Goal: Task Accomplishment & Management: Manage account settings

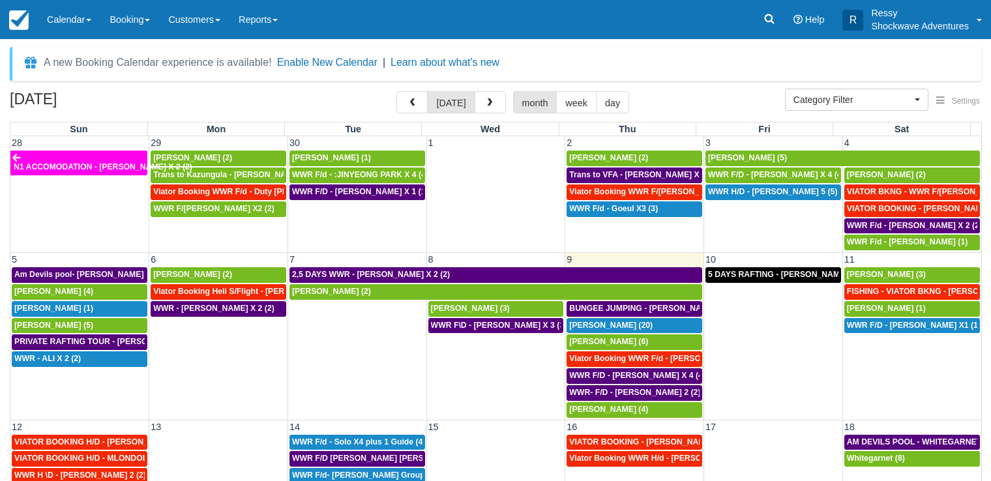
select select
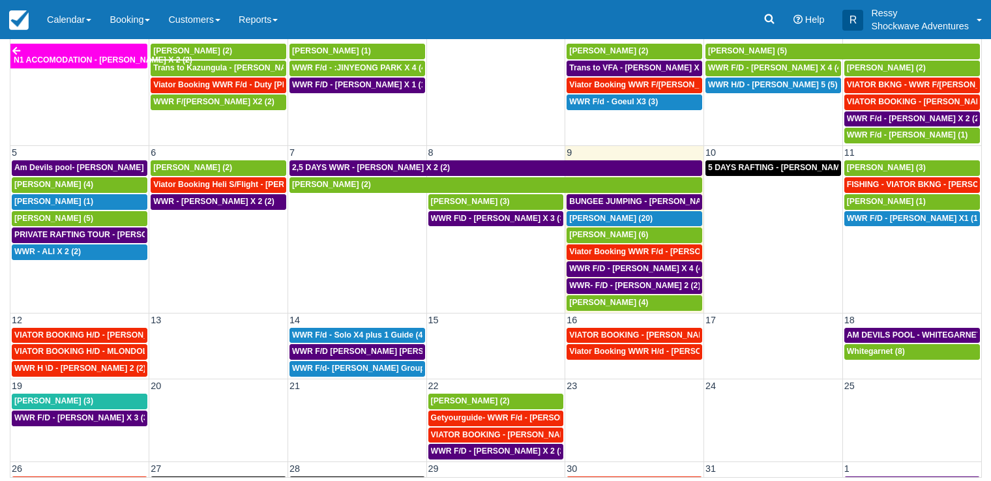
scroll to position [89, 0]
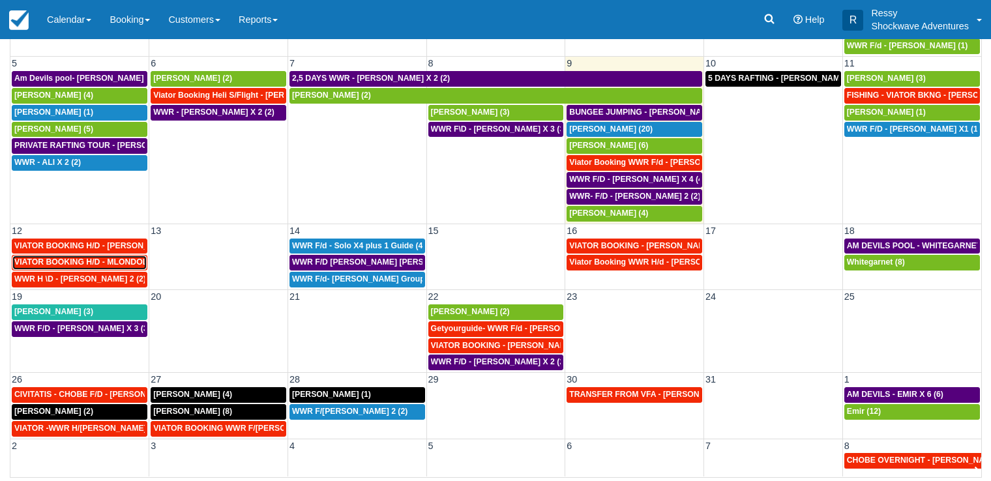
click at [88, 264] on span "VIATOR BOOKING H/D - MLONDOLOZI MAHLENGENI X 4 (4)" at bounding box center [128, 262] width 228 height 9
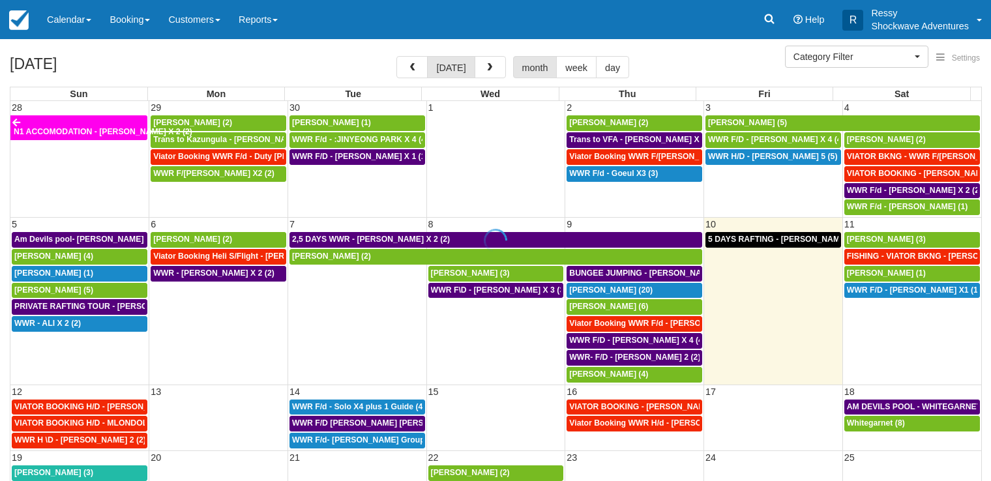
select select
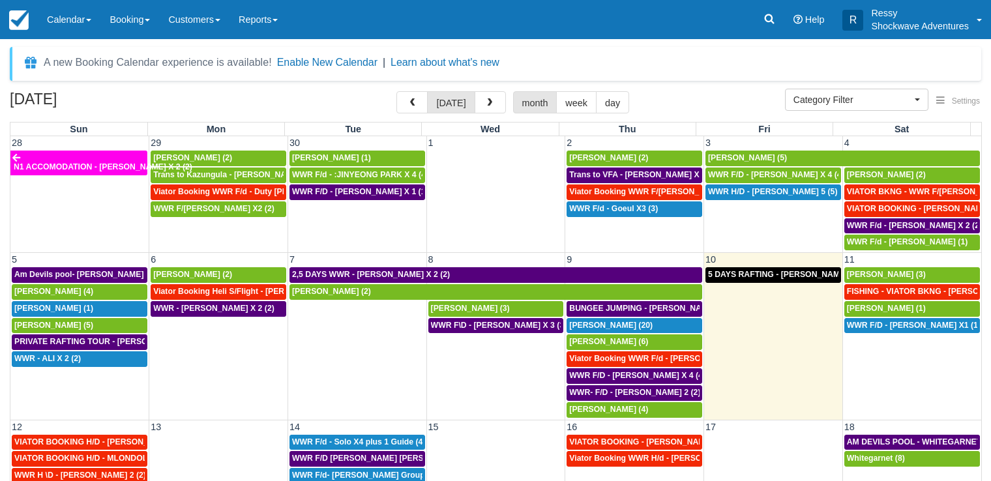
scroll to position [63, 0]
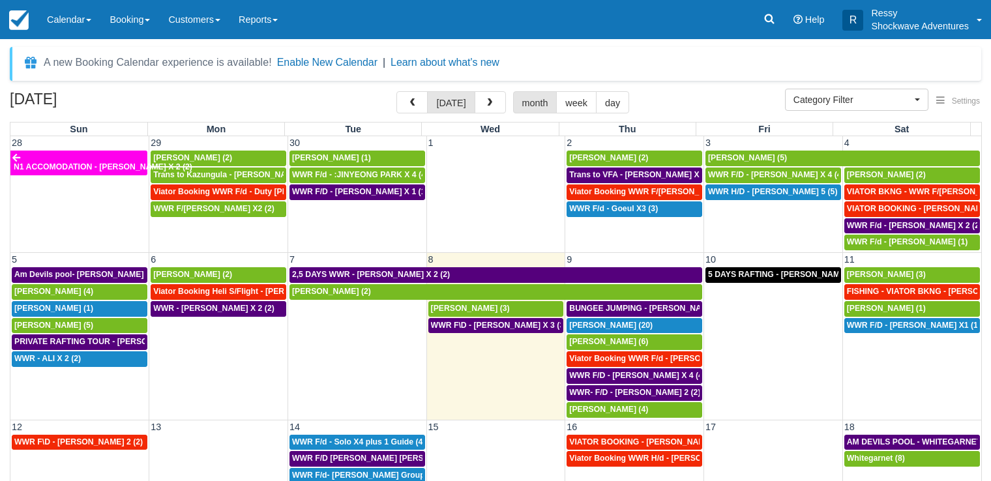
select select
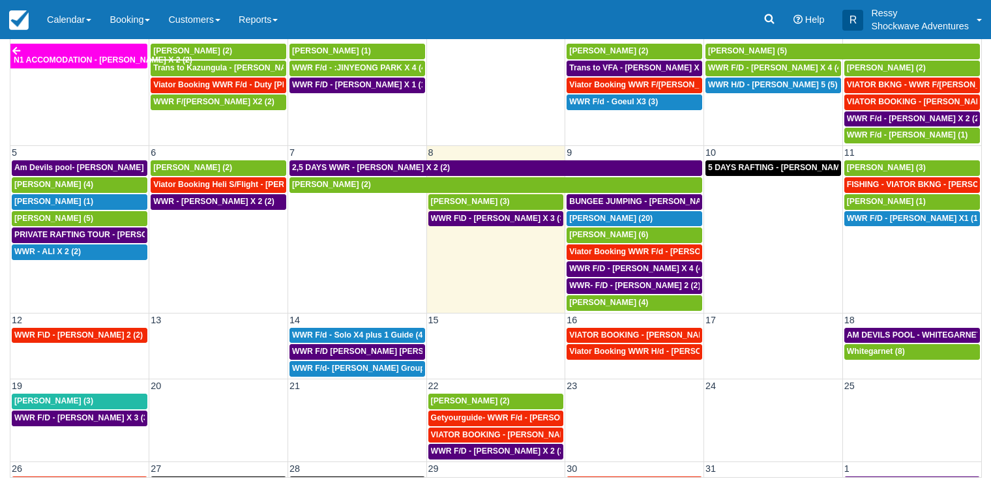
scroll to position [89, 0]
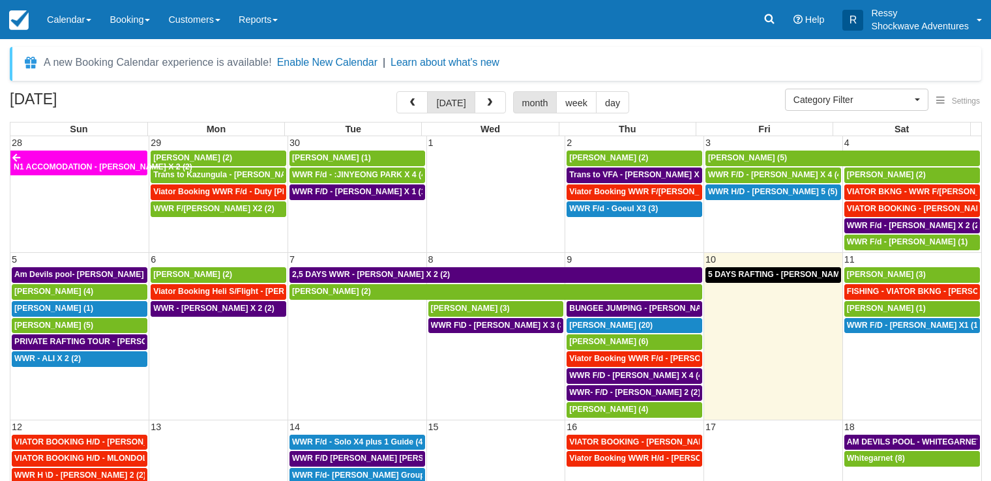
select select
click at [879, 274] on span "[PERSON_NAME] (3)" at bounding box center [886, 274] width 79 height 9
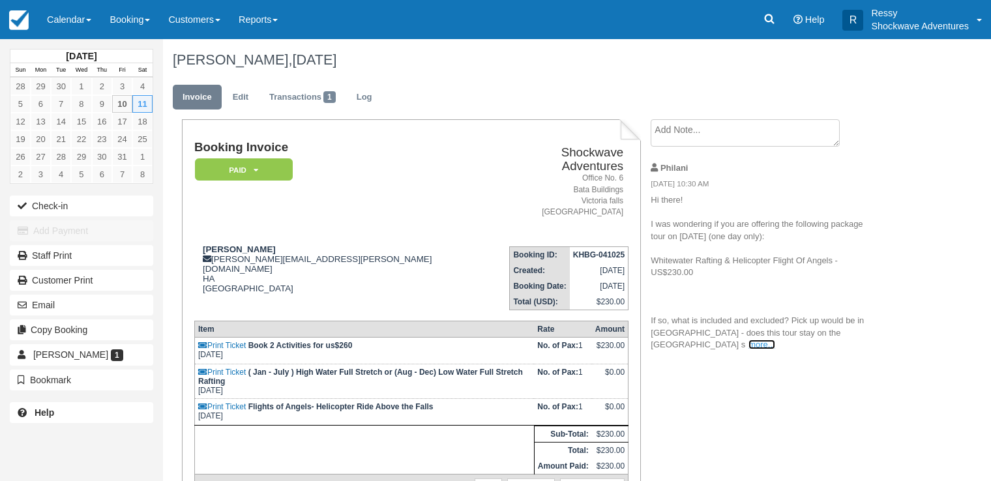
click at [749, 345] on link "more..." at bounding box center [762, 345] width 26 height 10
drag, startPoint x: 319, startPoint y: 245, endPoint x: 263, endPoint y: 245, distance: 56.1
click at [263, 245] on div "Alisha G alisha.goering@gmail.com HA Zimbabwe" at bounding box center [343, 269] width 299 height 49
drag, startPoint x: 258, startPoint y: 240, endPoint x: 215, endPoint y: 234, distance: 44.2
click at [207, 236] on td "Alisha G alisha.goering@gmail.com HA Zimbabwe" at bounding box center [343, 273] width 299 height 74
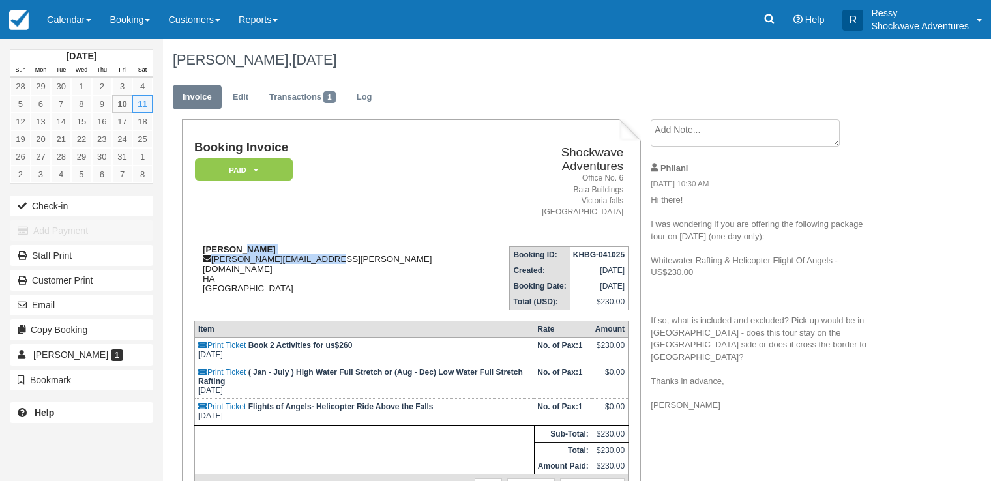
click at [335, 245] on div "Alisha G alisha.goering@gmail.com HA Zimbabwe" at bounding box center [343, 269] width 299 height 49
copy div "alisha.goering@gmail.com"
click at [385, 164] on td "Booking Invoice Paid   Pending Reserved Deposit Waiting Cancelled NO LONGER COM…" at bounding box center [343, 188] width 299 height 95
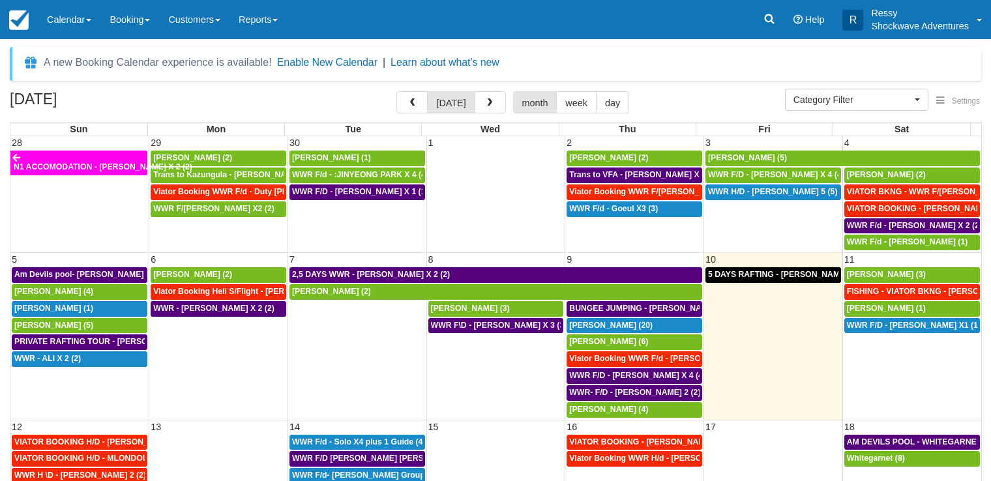
select select
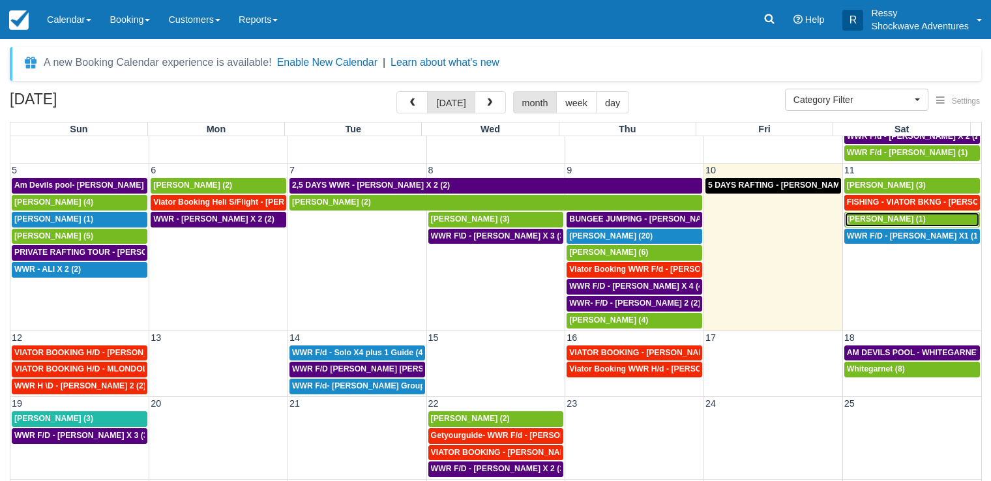
click at [870, 220] on span "Mihir Sheth (1)" at bounding box center [886, 219] width 79 height 9
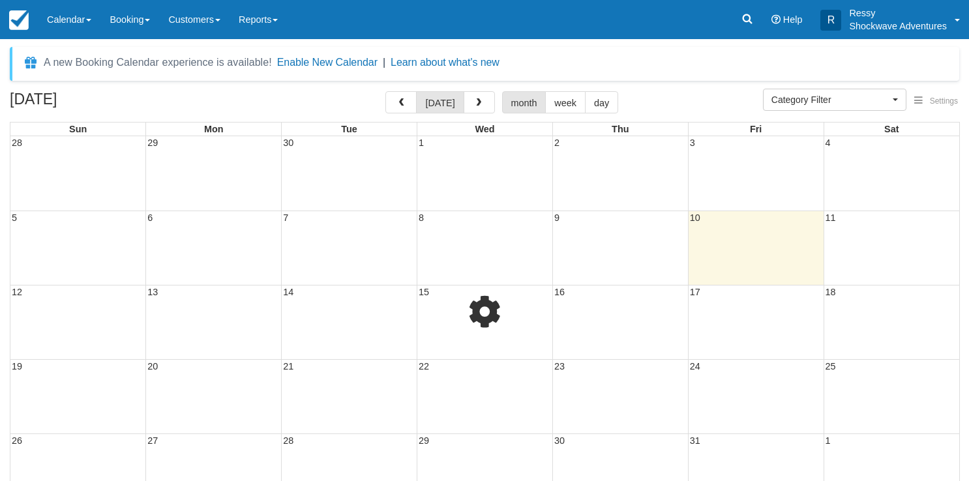
select select
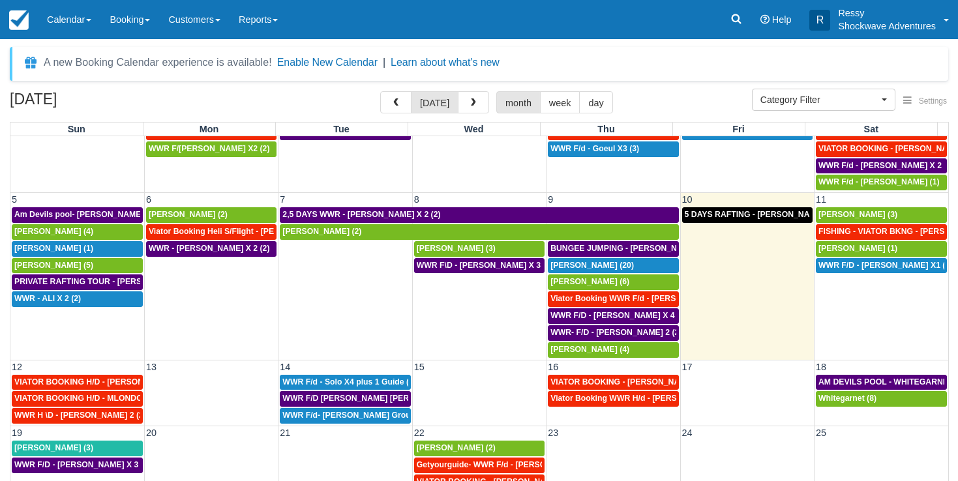
scroll to position [89, 0]
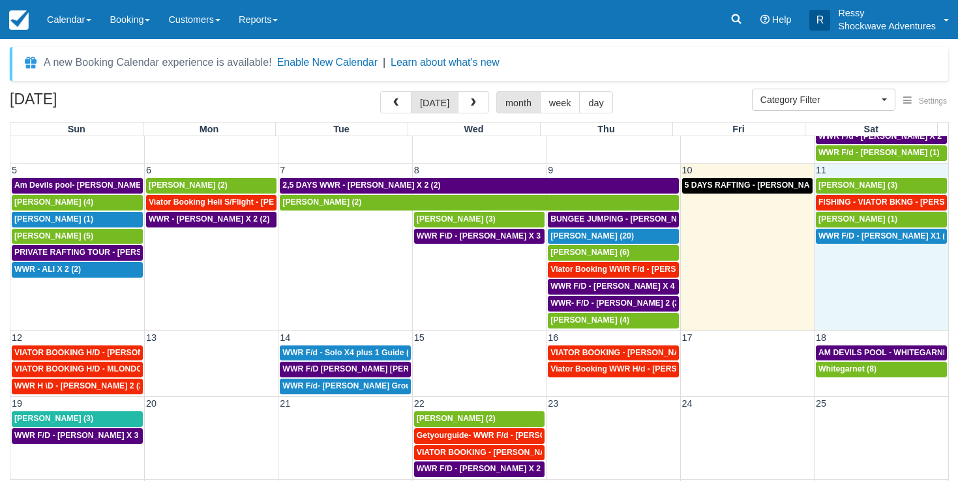
click at [858, 256] on td "WWR F/D - [PERSON_NAME] X1 (1)" at bounding box center [882, 278] width 134 height 101
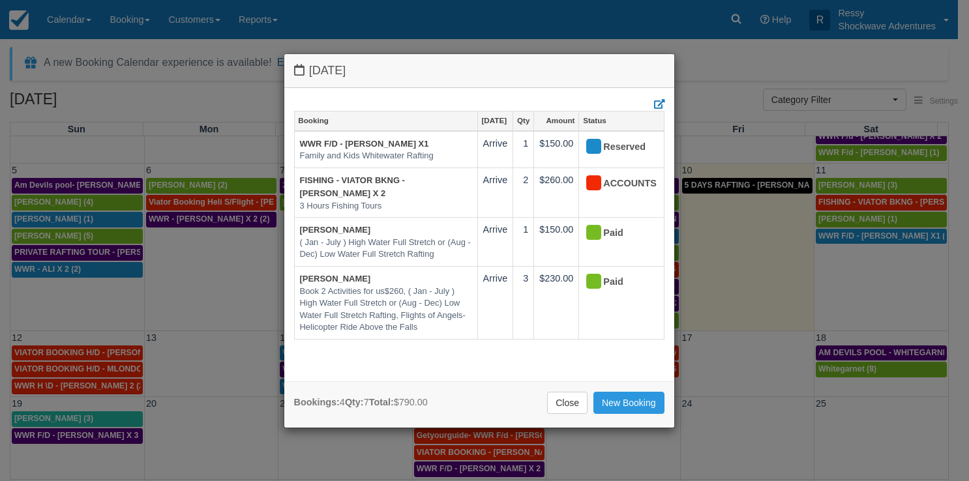
click at [858, 258] on div "Saturday October 11 2025 Booking Oct 11 Qty Amount Status WWR F/D - HELKE DORIN…" at bounding box center [484, 240] width 969 height 481
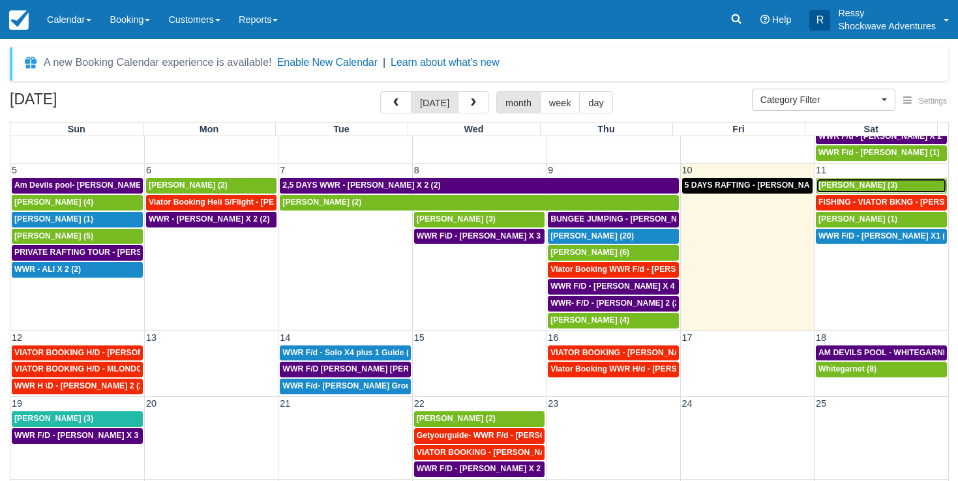
click at [835, 181] on span "Alisha G (3)" at bounding box center [858, 185] width 79 height 9
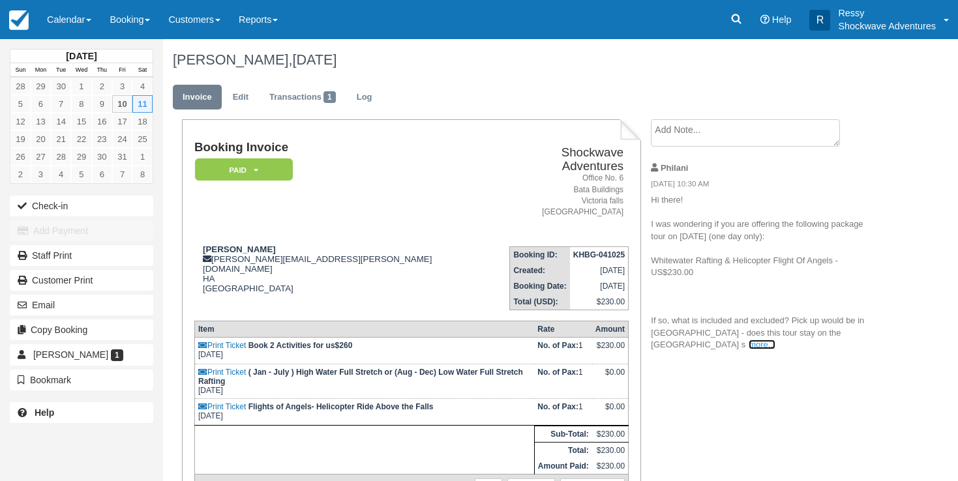
click at [749, 346] on link "more..." at bounding box center [762, 345] width 26 height 10
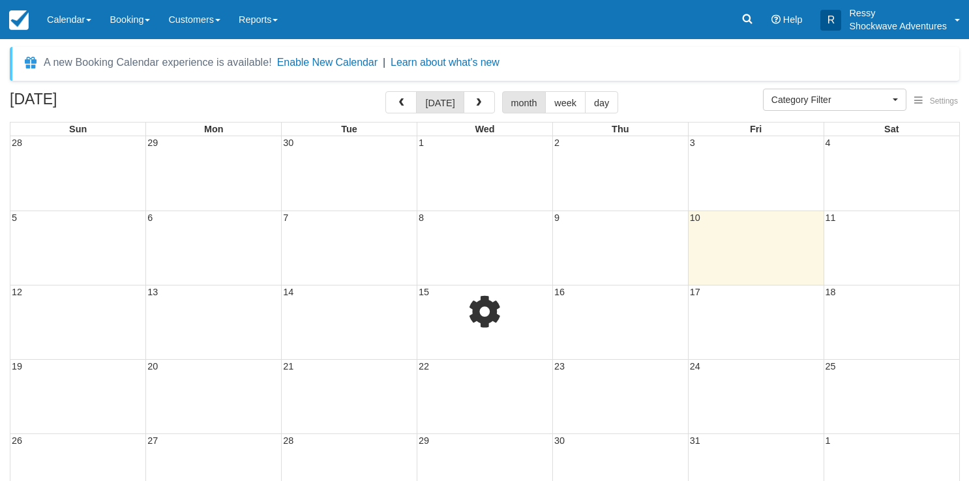
select select
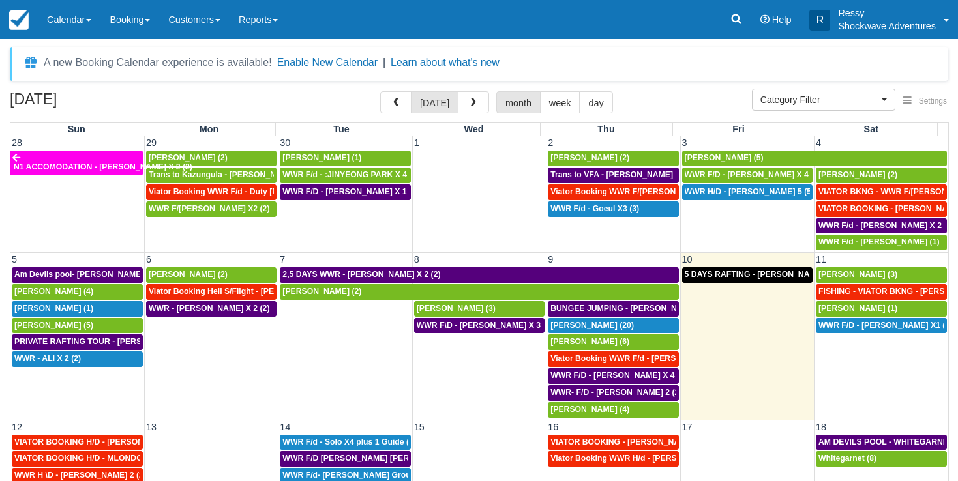
click at [897, 384] on td "WWR F/D - [PERSON_NAME] X1 (1)" at bounding box center [882, 368] width 134 height 101
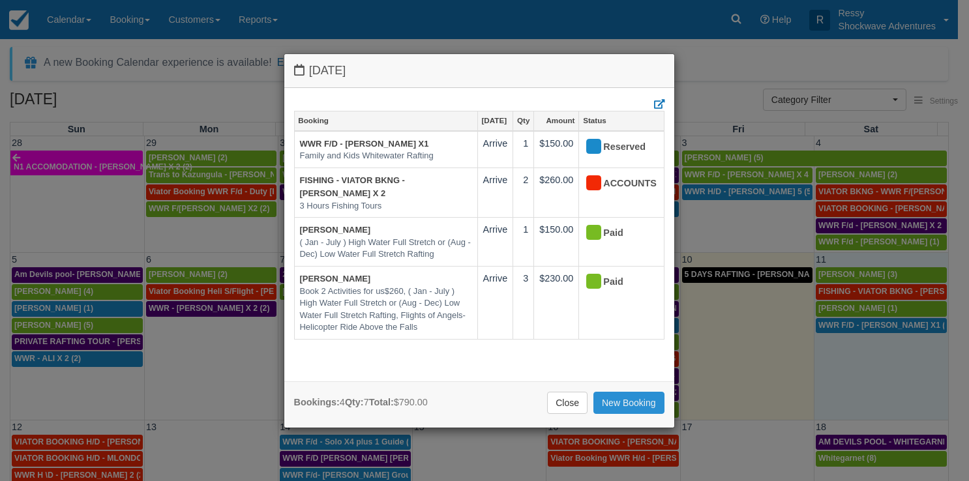
click at [626, 402] on link "New Booking" at bounding box center [629, 403] width 71 height 22
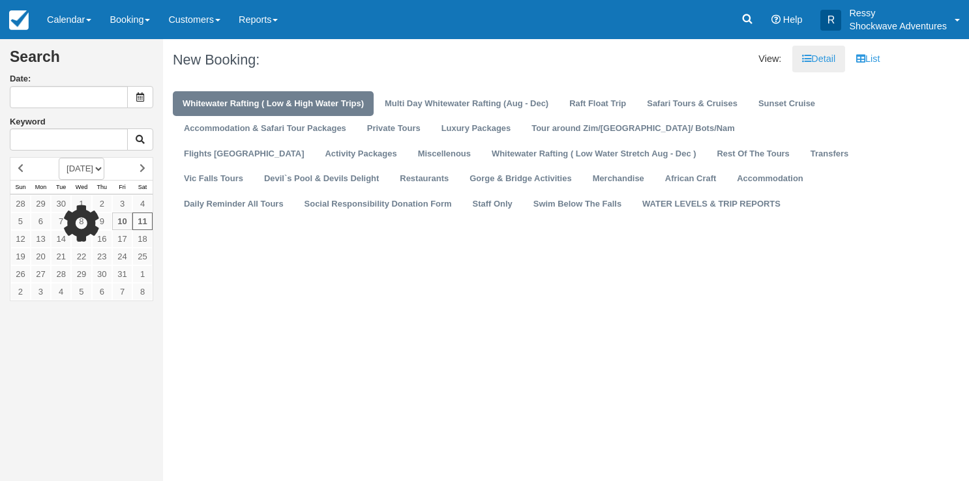
type input "[DATE]"
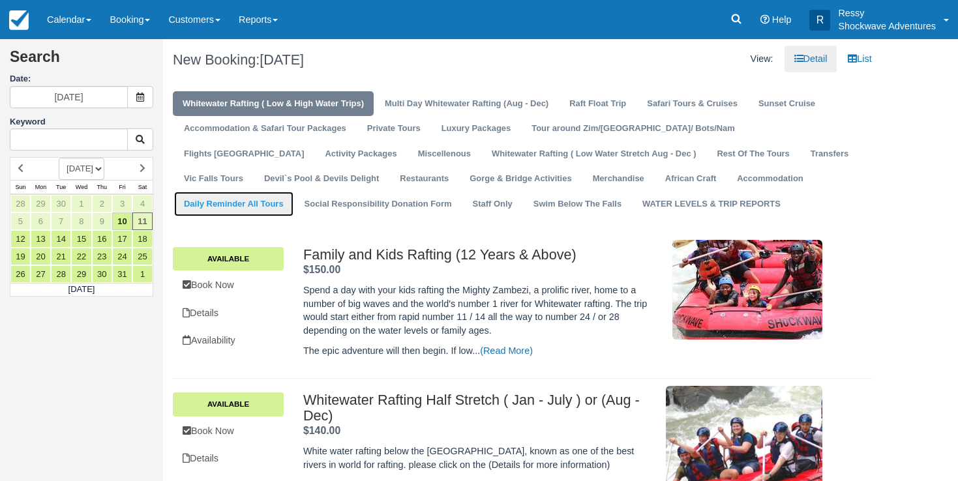
click at [294, 192] on link "Daily Reminder All Tours" at bounding box center [233, 204] width 119 height 25
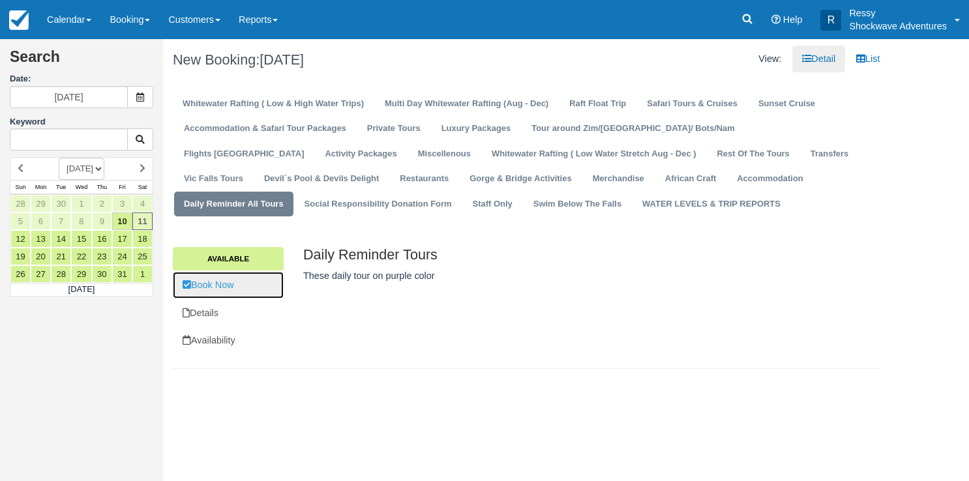
click at [256, 279] on link "Book Now" at bounding box center [228, 285] width 111 height 27
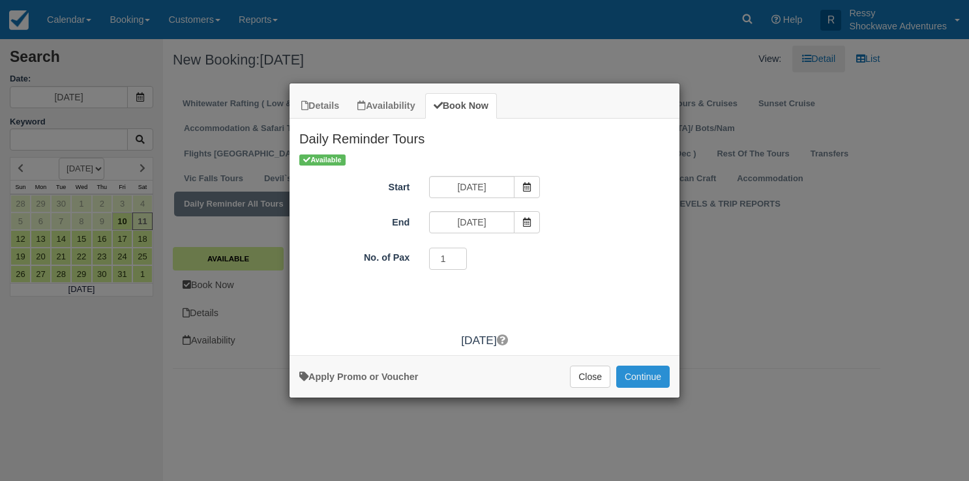
click at [637, 378] on button "Continue" at bounding box center [642, 377] width 53 height 22
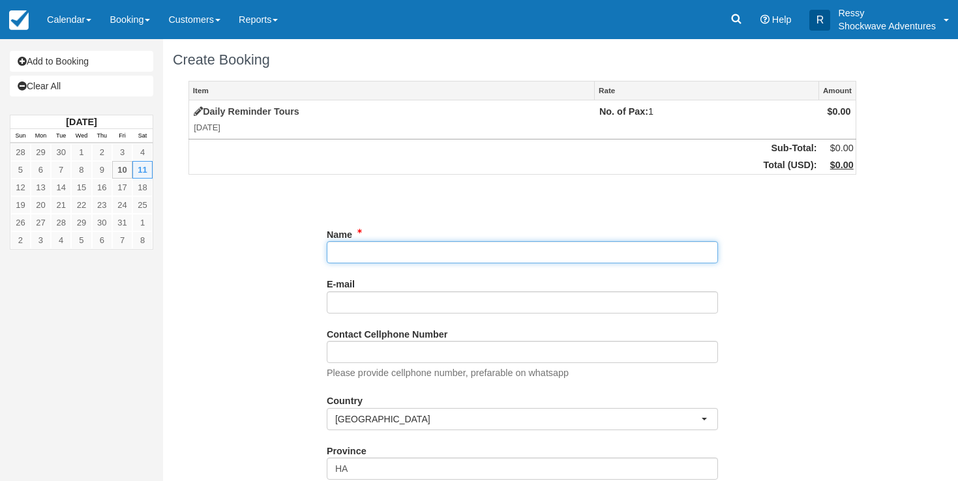
click at [370, 254] on input "Name" at bounding box center [522, 252] width 391 height 22
type input "h"
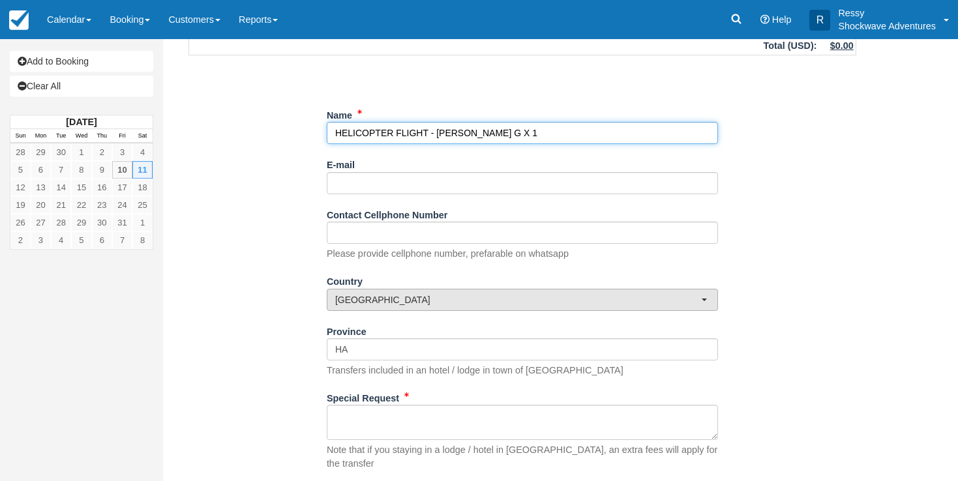
scroll to position [190, 0]
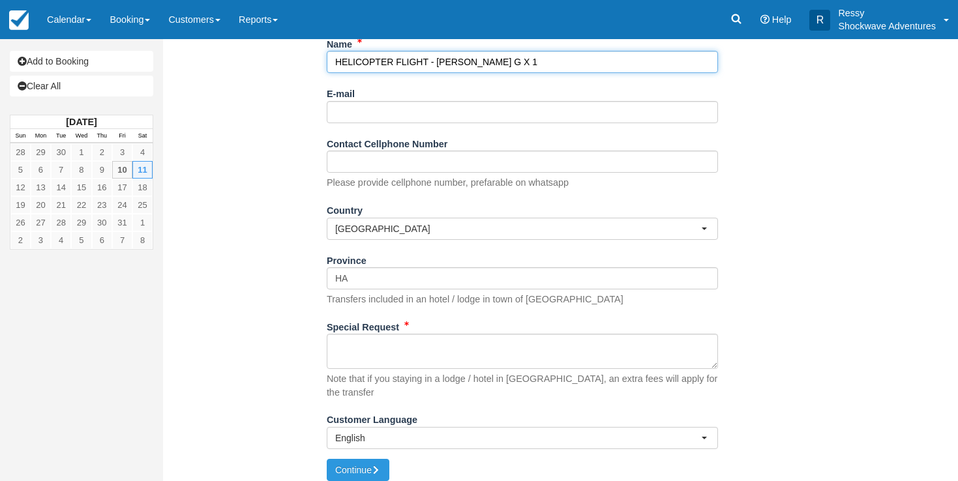
type input "HELICOPTER FLIGHT - [PERSON_NAME] G X 1"
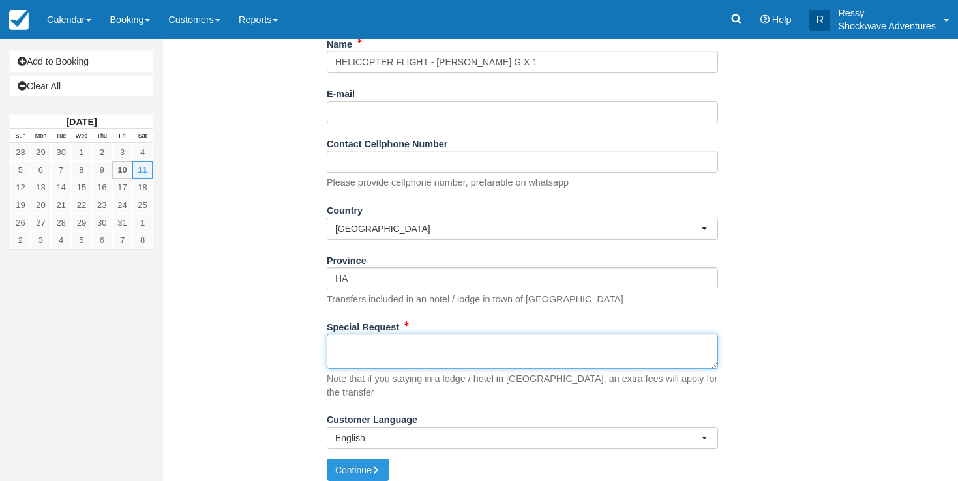
click at [359, 340] on textarea "Special Request" at bounding box center [522, 351] width 391 height 35
type textarea "P"
type textarea "1530 HOURS SLOT"
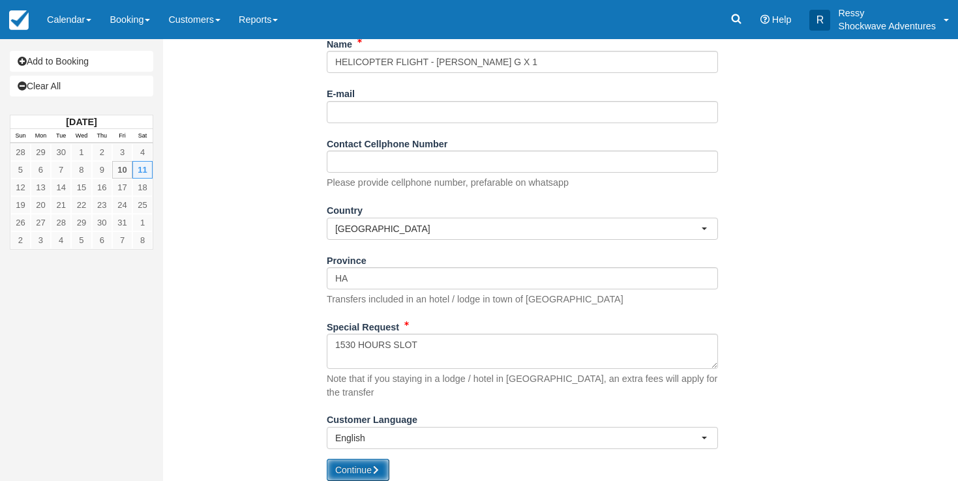
click at [342, 459] on button "Continue" at bounding box center [358, 470] width 63 height 22
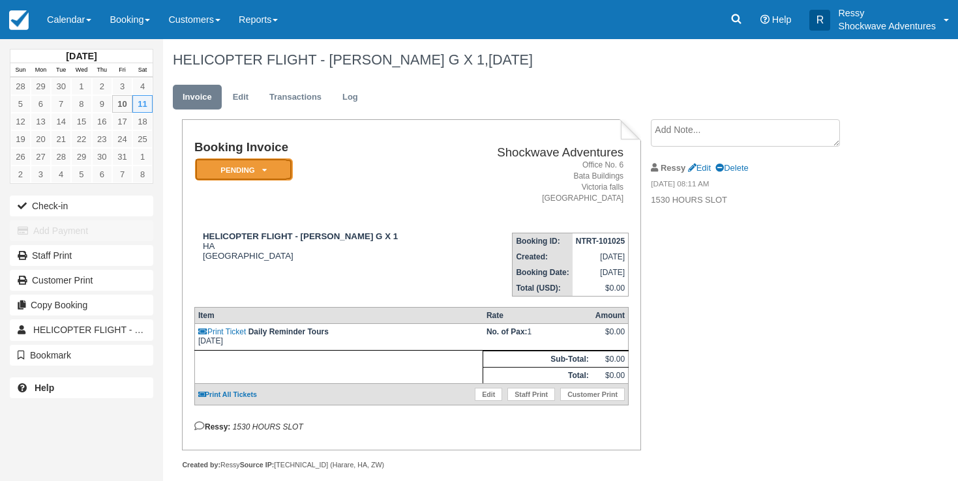
click at [271, 168] on em "Pending" at bounding box center [244, 170] width 98 height 23
click at [264, 174] on icon at bounding box center [264, 170] width 5 height 8
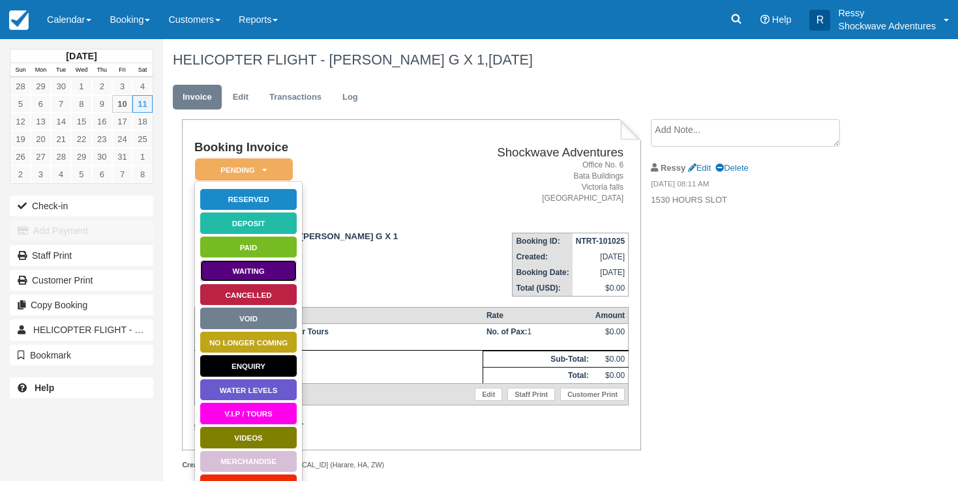
click at [228, 267] on link "Waiting" at bounding box center [249, 271] width 98 height 23
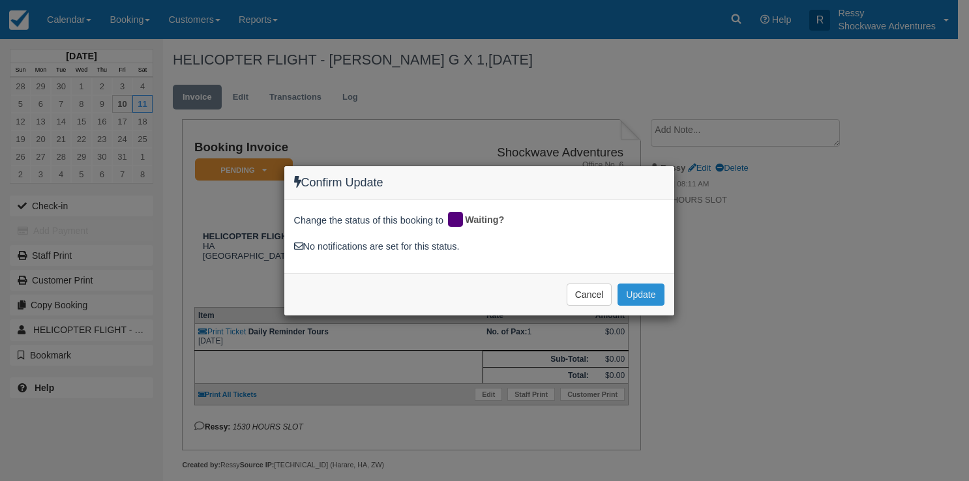
click at [644, 288] on button "Update" at bounding box center [641, 295] width 46 height 22
click at [644, 288] on div "Cancel Update Please wait" at bounding box center [479, 294] width 390 height 42
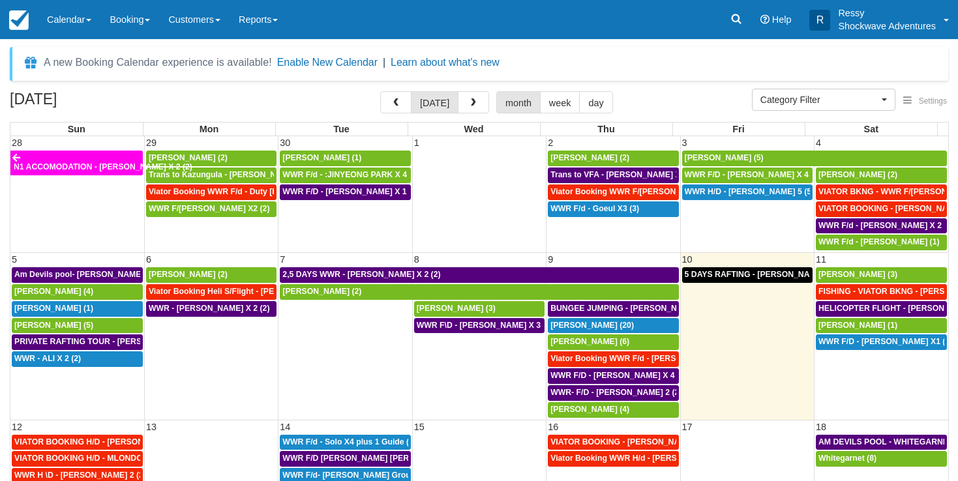
select select
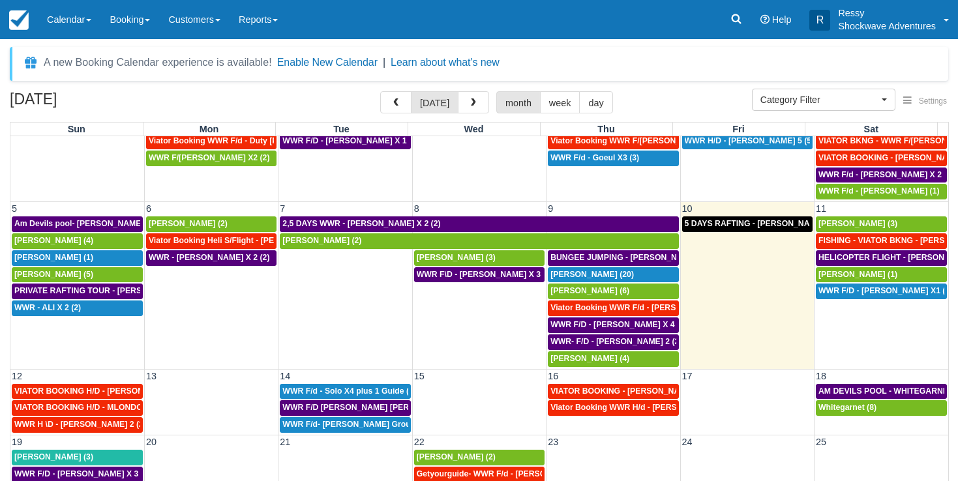
scroll to position [89, 0]
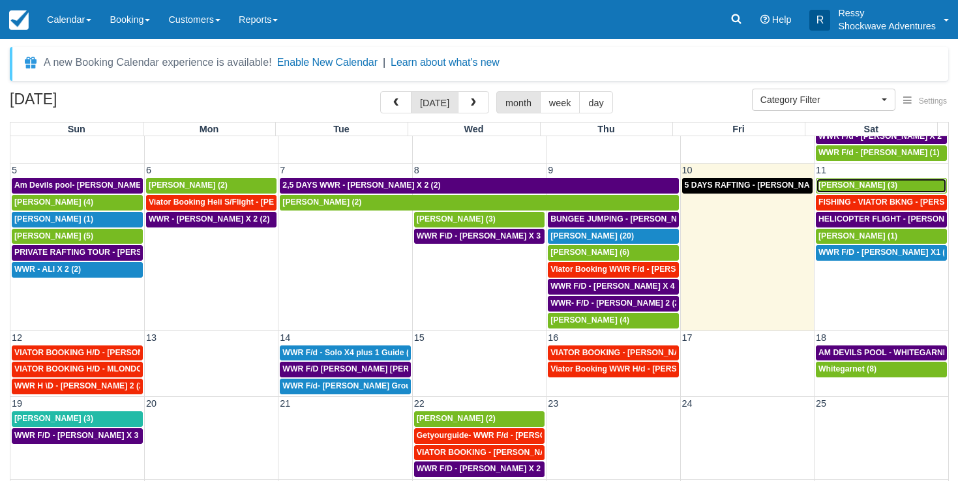
click at [824, 183] on span "[PERSON_NAME] (3)" at bounding box center [858, 185] width 79 height 9
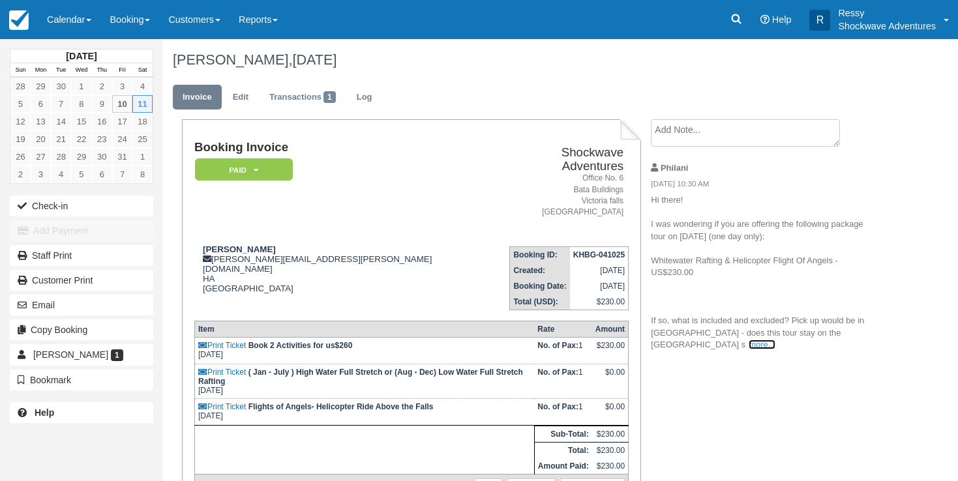
click at [749, 342] on link "more..." at bounding box center [762, 345] width 26 height 10
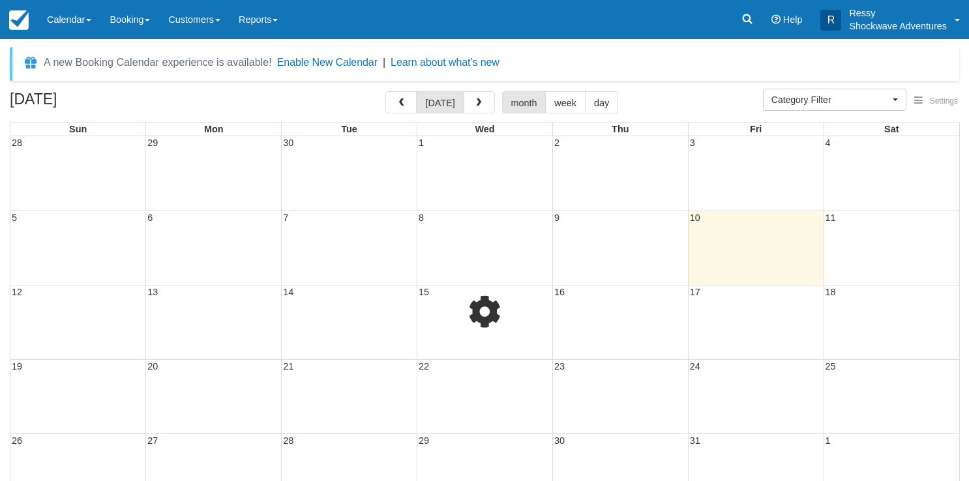
select select
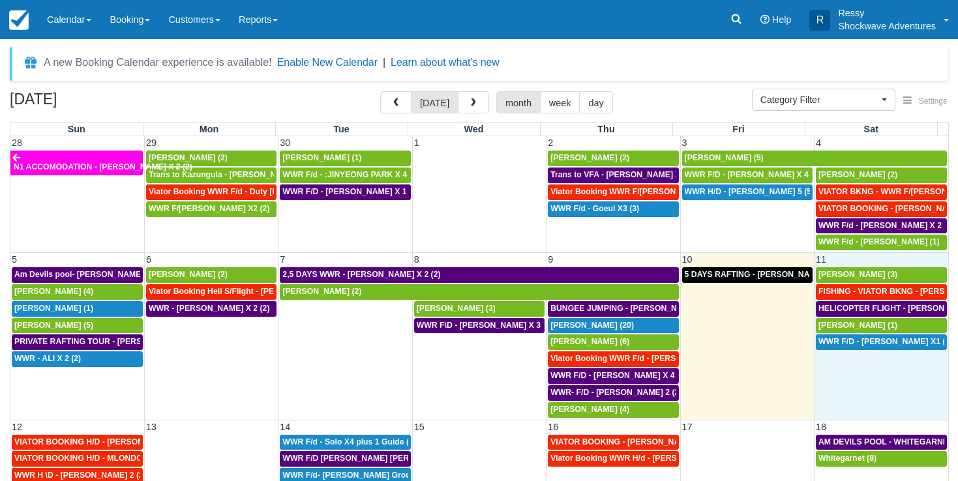
click at [855, 370] on td "WWR F/D - HELKE DORING X1 (1)" at bounding box center [882, 376] width 134 height 84
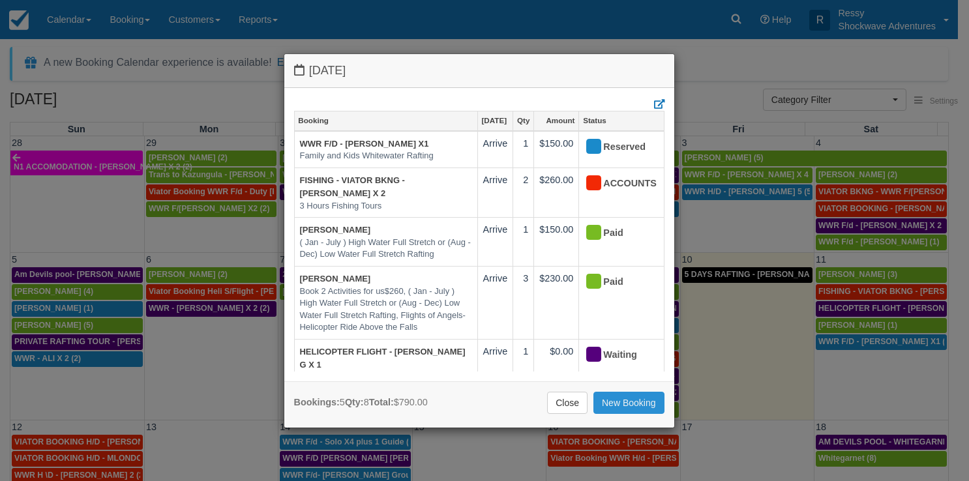
click at [633, 402] on link "New Booking" at bounding box center [629, 403] width 71 height 22
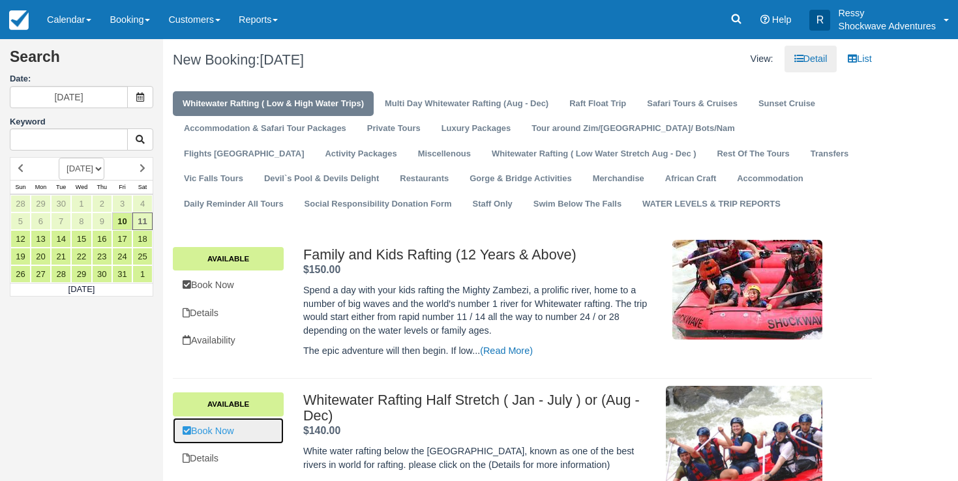
click at [233, 429] on link "Book Now" at bounding box center [228, 431] width 111 height 27
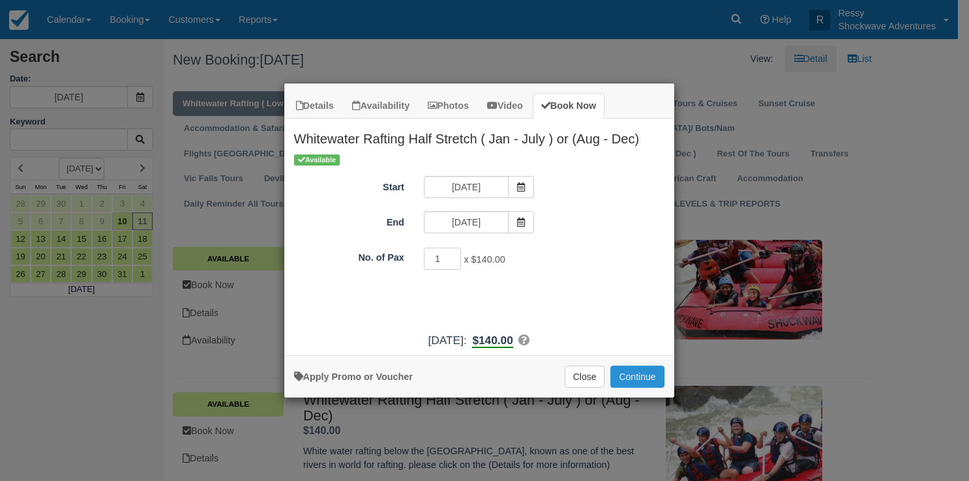
click at [654, 371] on button "Continue" at bounding box center [637, 377] width 53 height 22
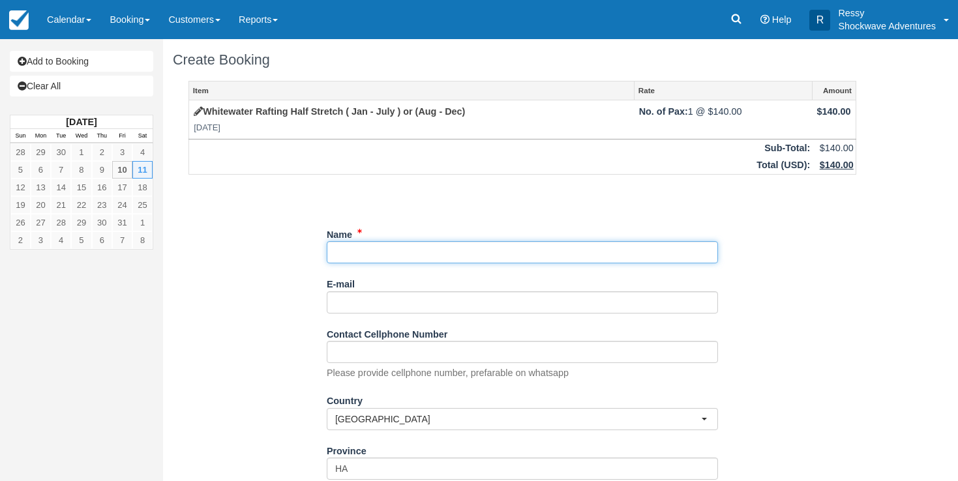
click at [397, 255] on input "Name" at bounding box center [522, 252] width 391 height 22
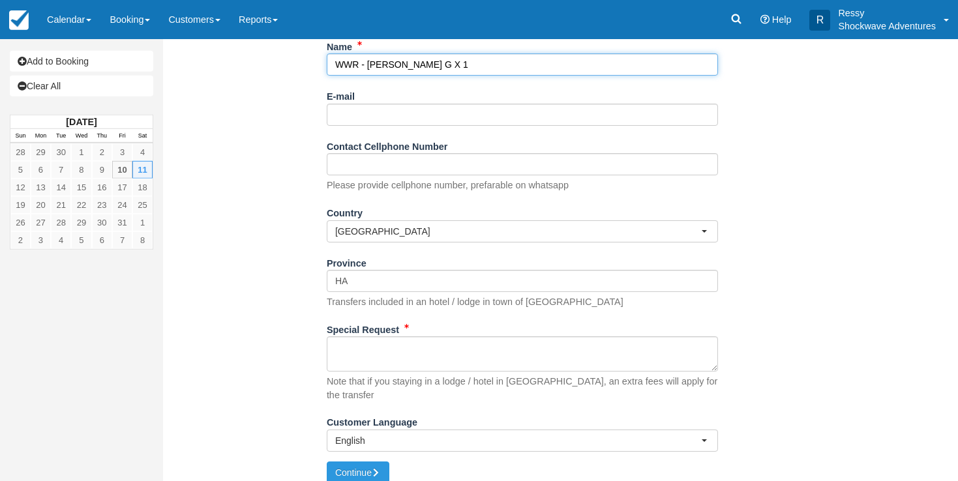
scroll to position [190, 0]
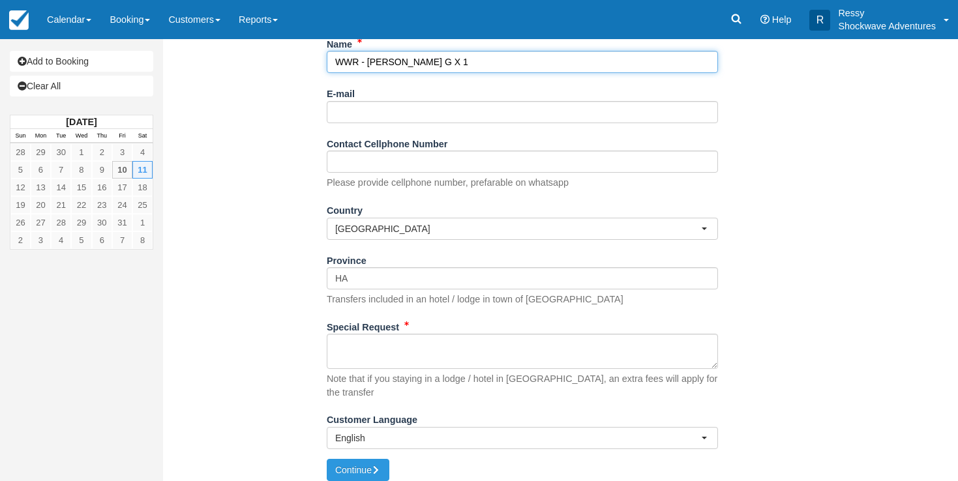
type input "WWR - ALISHA G X 1"
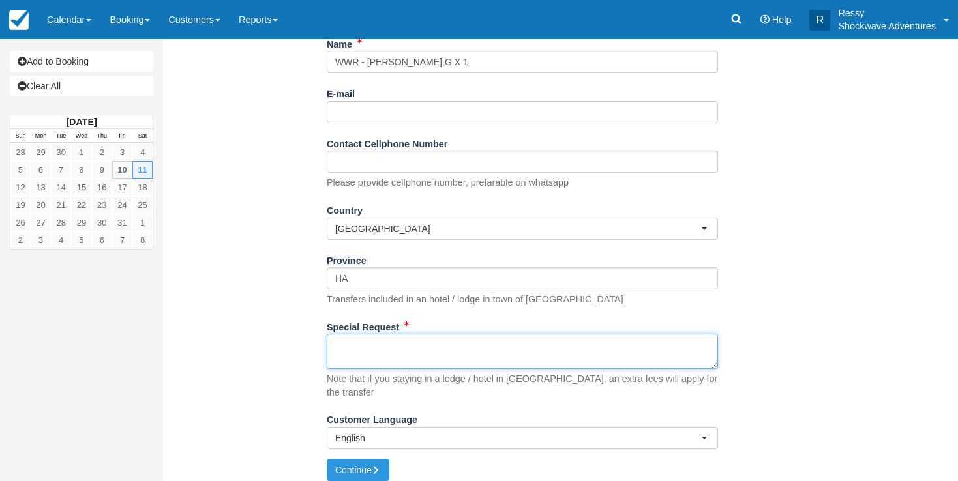
click at [355, 348] on textarea "Special Request" at bounding box center [522, 351] width 391 height 35
type textarea "0740 HOURS FROM RESTCAMP"
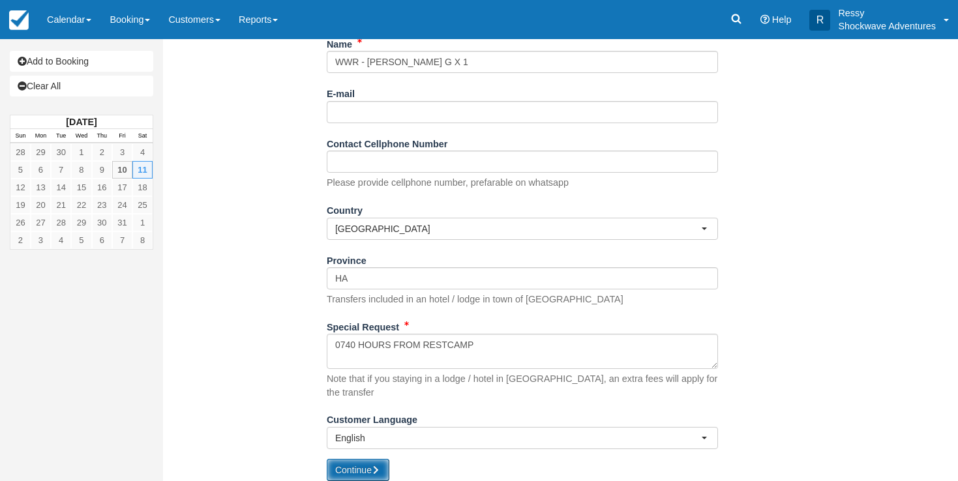
click at [350, 459] on button "Continue" at bounding box center [358, 470] width 63 height 22
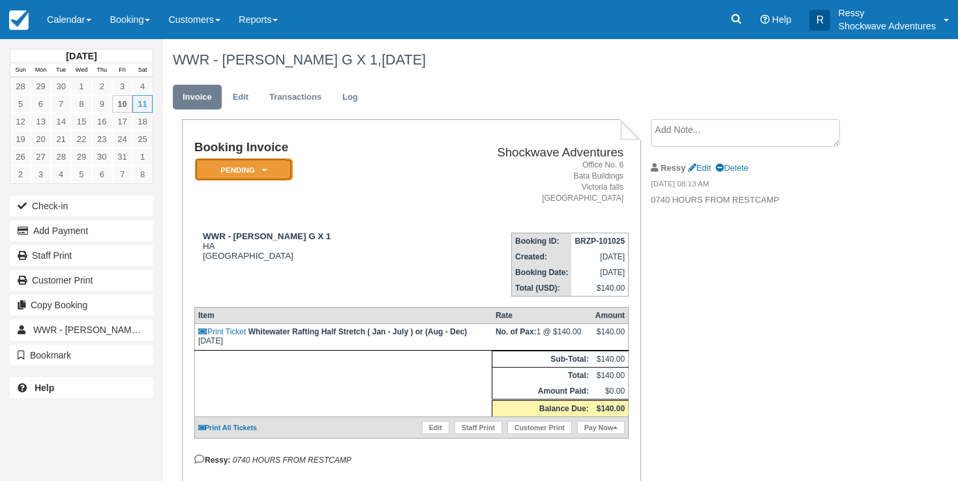
click at [265, 169] on icon at bounding box center [264, 170] width 5 height 8
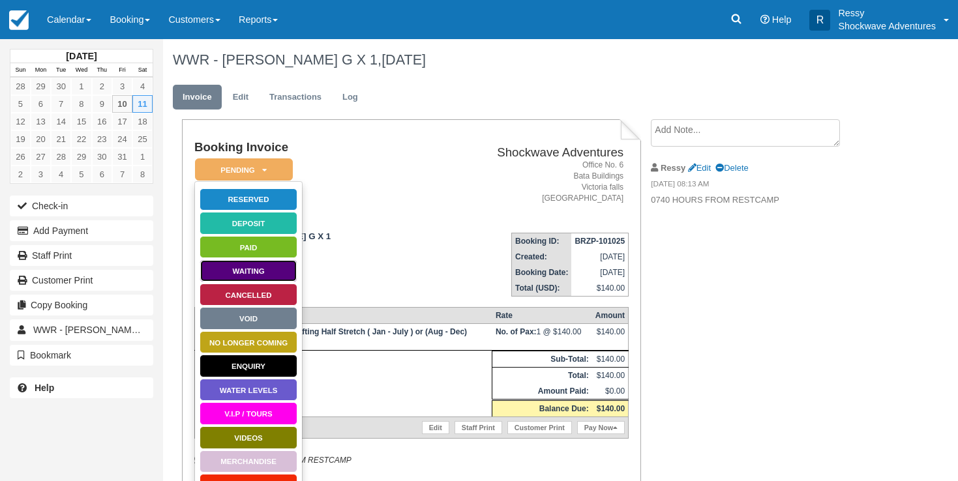
click at [245, 276] on link "Waiting" at bounding box center [249, 271] width 98 height 23
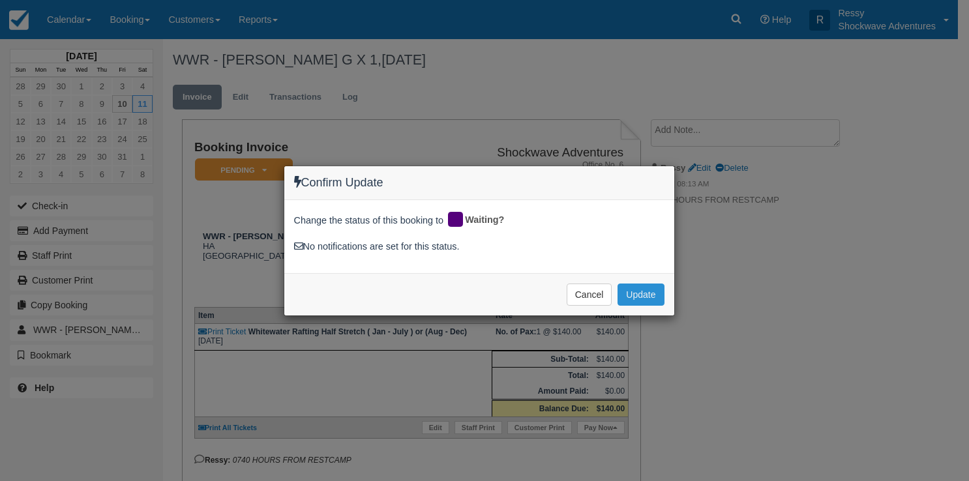
click at [645, 297] on button "Update" at bounding box center [641, 295] width 46 height 22
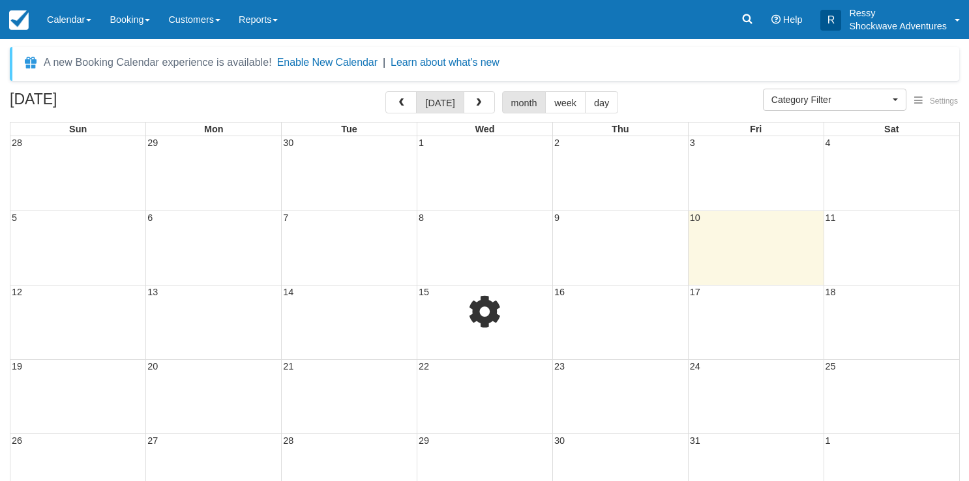
select select
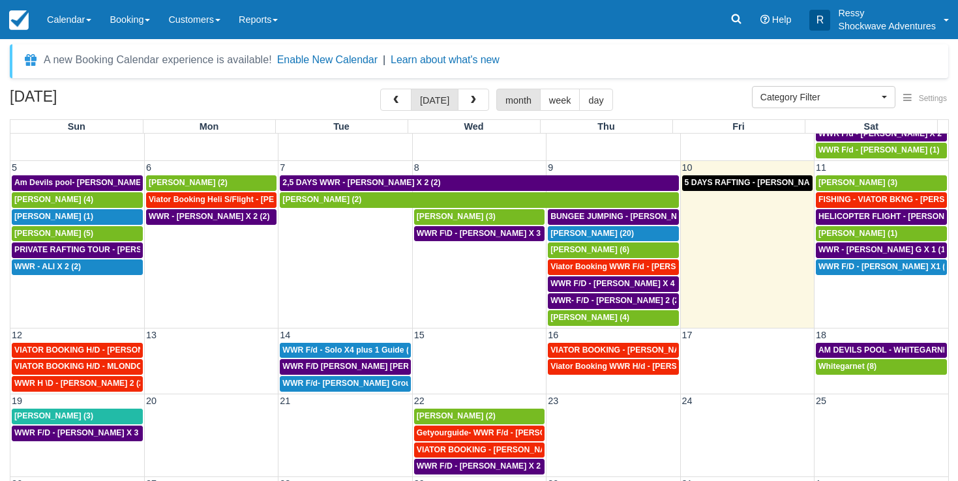
scroll to position [67, 0]
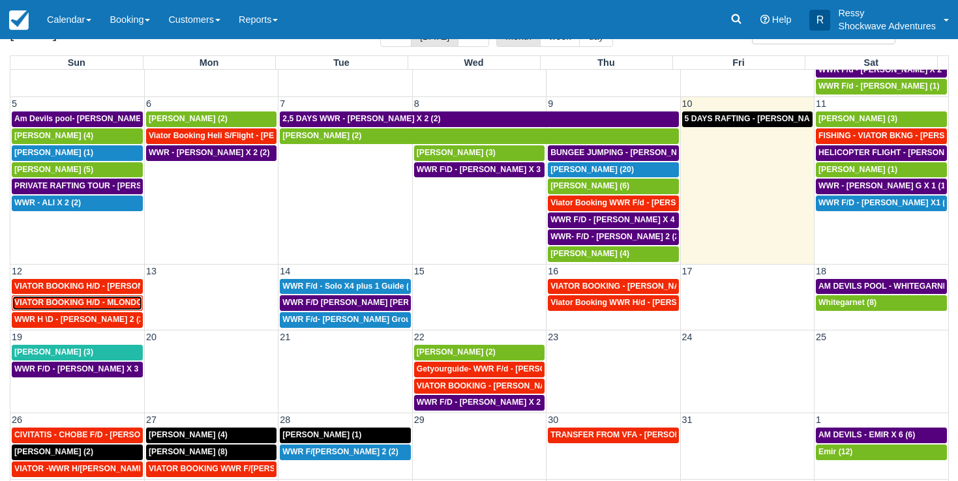
click at [70, 305] on span "VIATOR BOOKING H/D - MLONDOLOZI MAHLENGENI X 4 (4)" at bounding box center [128, 302] width 228 height 9
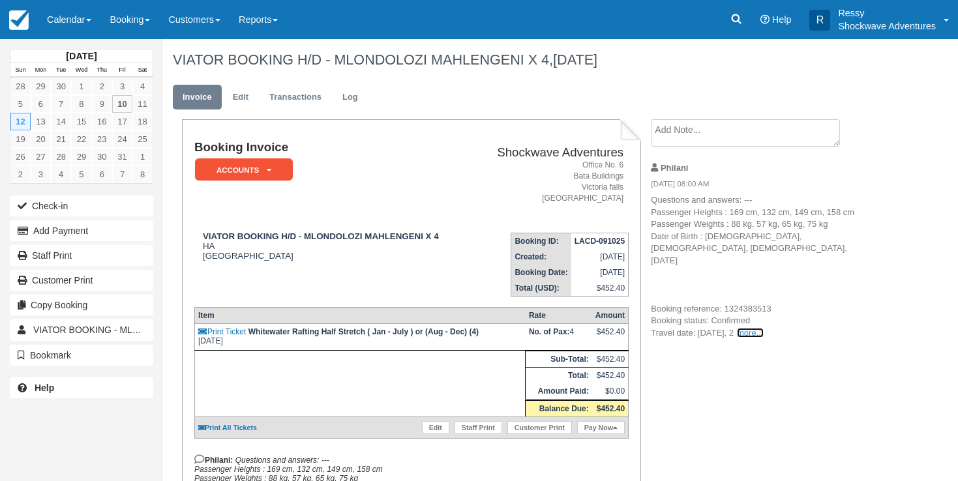
click at [763, 328] on link "more..." at bounding box center [750, 333] width 26 height 10
click at [0, 0] on span "025 Booked on: [DATE] Travelers (4) Mlondolozi Mahlangeni (Lead Traveler) [PERS…" at bounding box center [0, 0] width 0 height 0
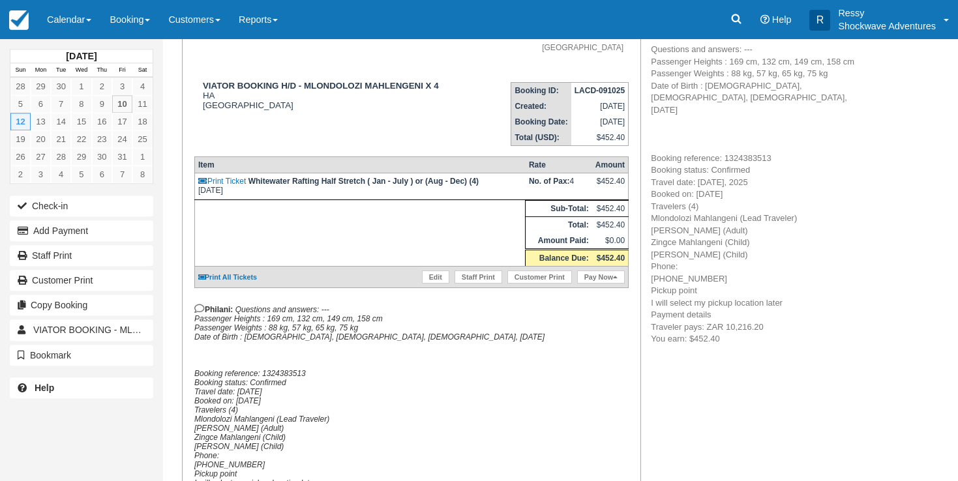
scroll to position [67, 0]
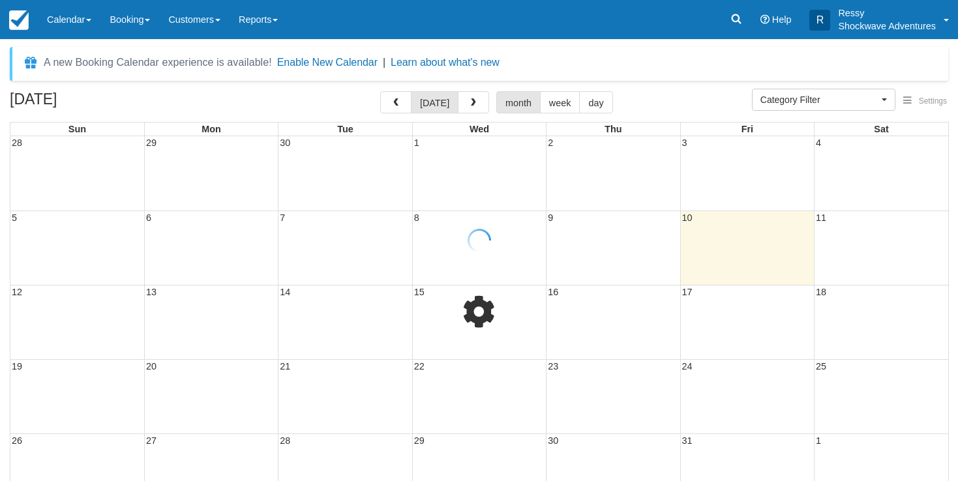
select select
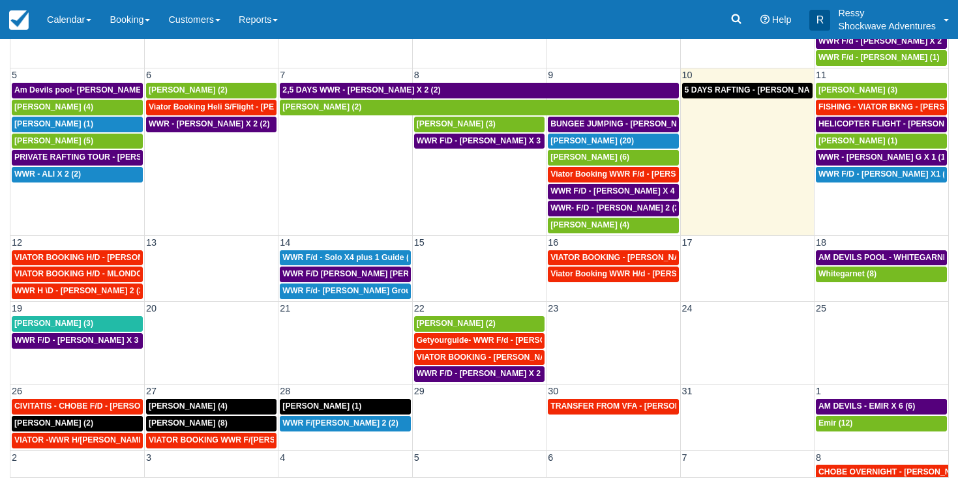
scroll to position [89, 0]
